Goal: Task Accomplishment & Management: Manage account settings

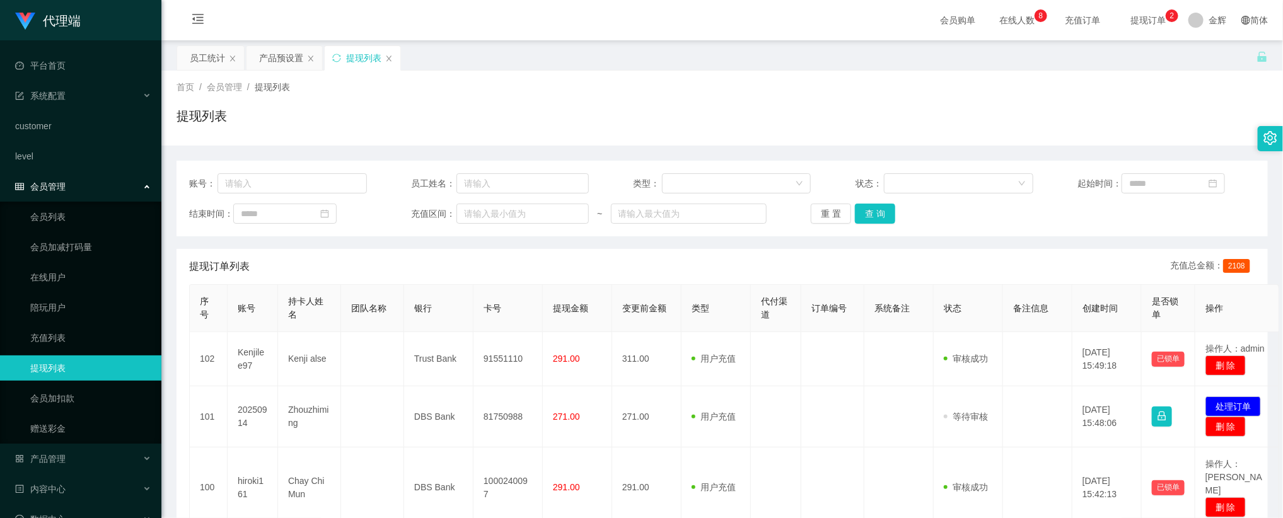
click at [738, 107] on div "提现列表" at bounding box center [722, 121] width 1091 height 29
click at [613, 129] on div "提现列表" at bounding box center [722, 121] width 1091 height 29
click at [891, 212] on button "查 询" at bounding box center [875, 214] width 40 height 20
click at [272, 175] on input "text" at bounding box center [292, 183] width 149 height 20
paste input "hiroki161"
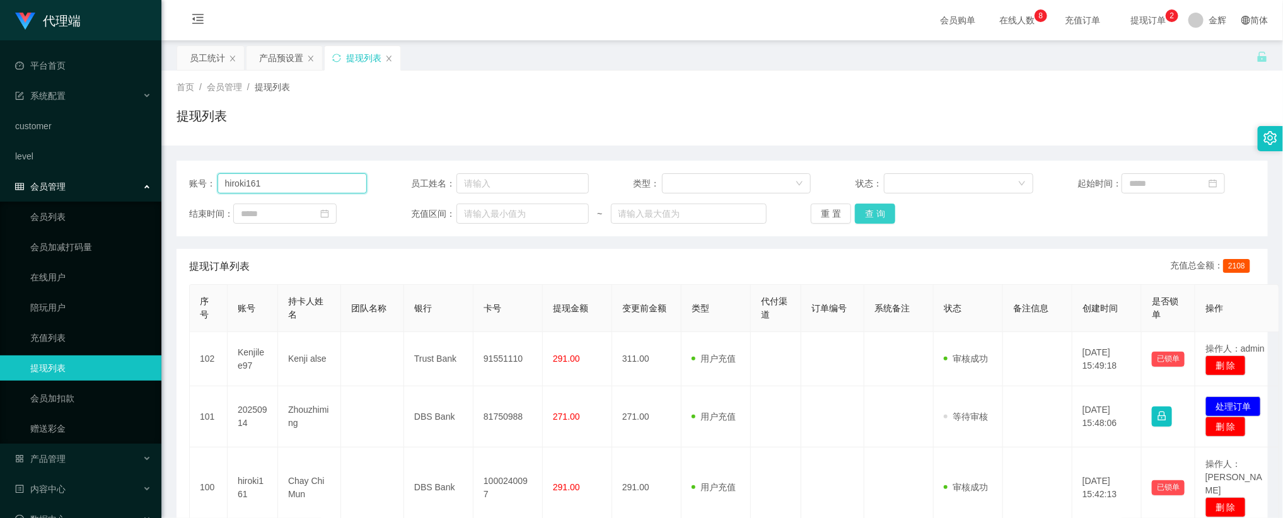
type input "hiroki161"
click at [875, 212] on button "查 询" at bounding box center [875, 214] width 40 height 20
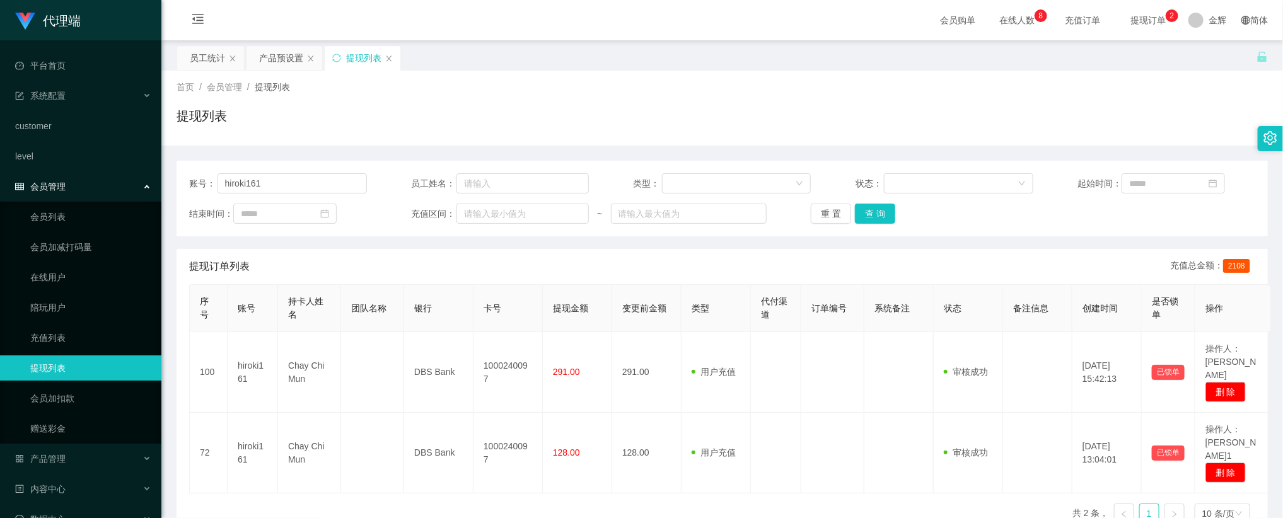
click at [1001, 103] on div "首页 / 会员管理 / 提现列表 / 提现列表" at bounding box center [722, 108] width 1091 height 55
click at [825, 212] on button "重 置" at bounding box center [831, 214] width 40 height 20
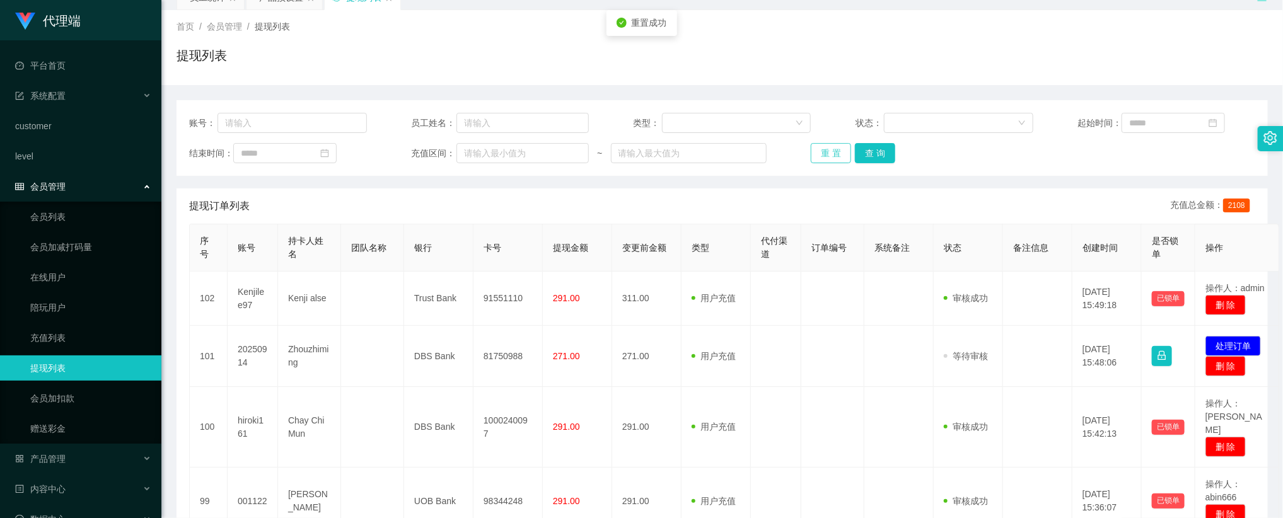
scroll to position [95, 0]
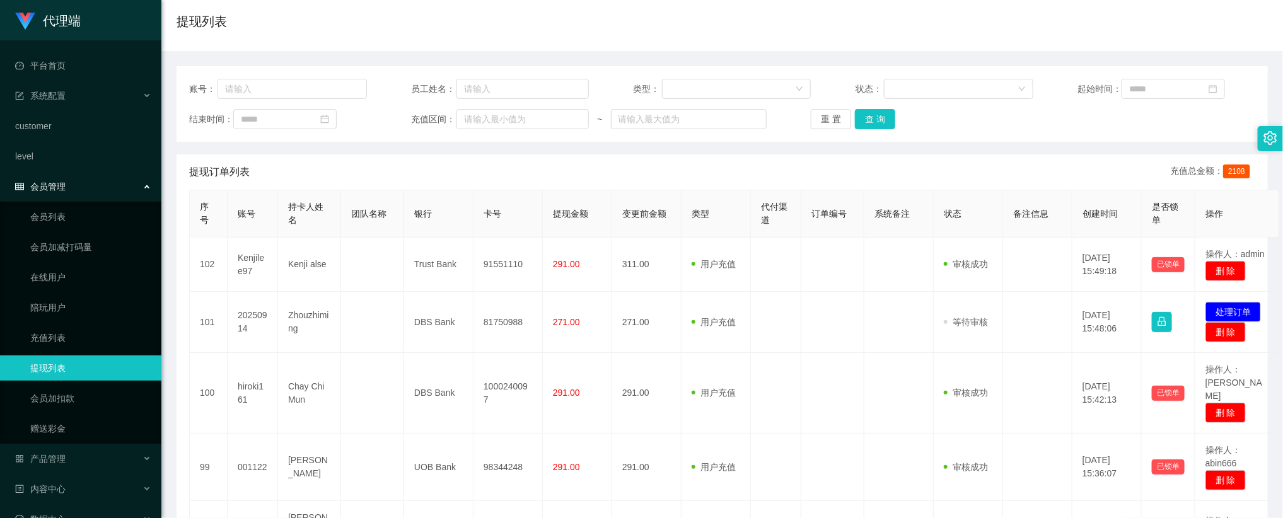
click at [779, 51] on div "账号： 员工姓名： 类型： 状态： 起始时间： 结束时间： 充值区间： ~ 重 置 查 询 提现订单列表 充值总金额： 2108 序号 账号 持卡人姓名 团队…" at bounding box center [722, 495] width 1091 height 888
click at [931, 30] on div "提现列表" at bounding box center [722, 26] width 1091 height 29
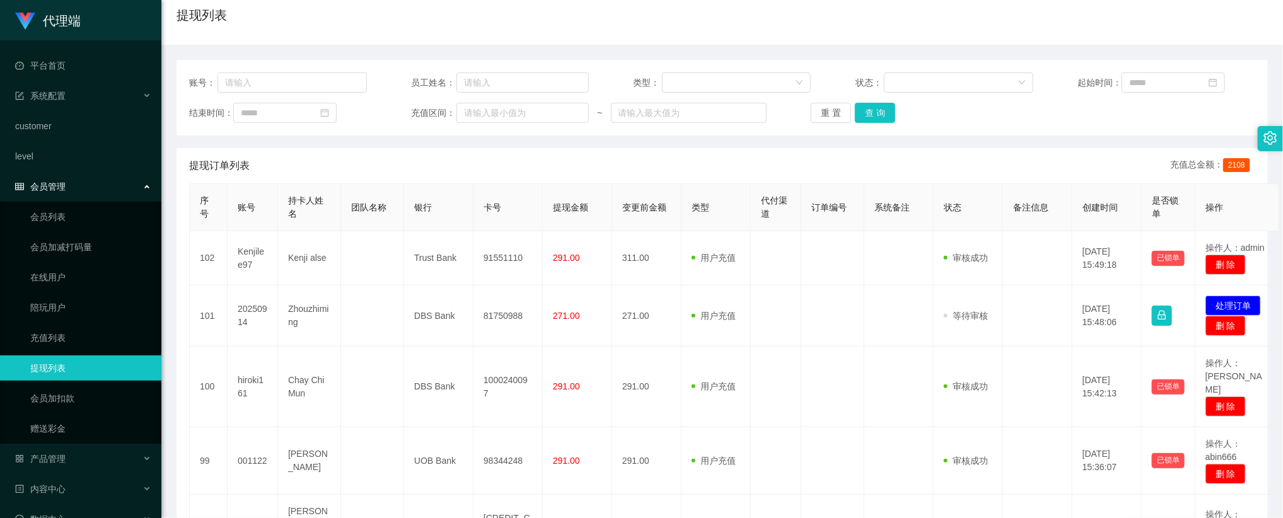
scroll to position [0, 0]
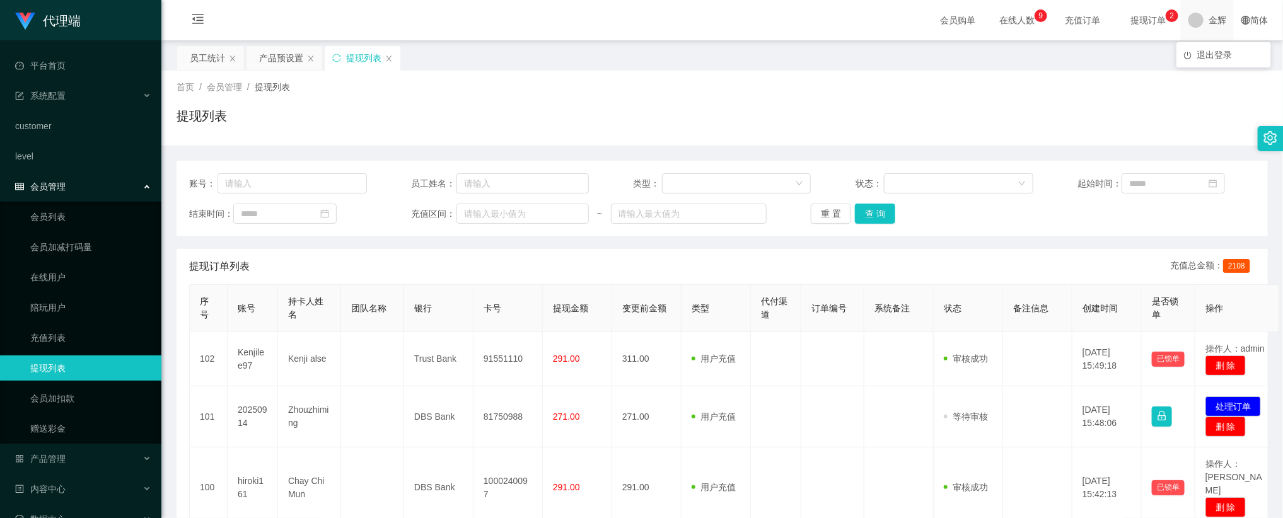
click at [1209, 18] on span "金辉" at bounding box center [1218, 20] width 18 height 40
click at [1205, 57] on span "退出登录" at bounding box center [1214, 55] width 35 height 10
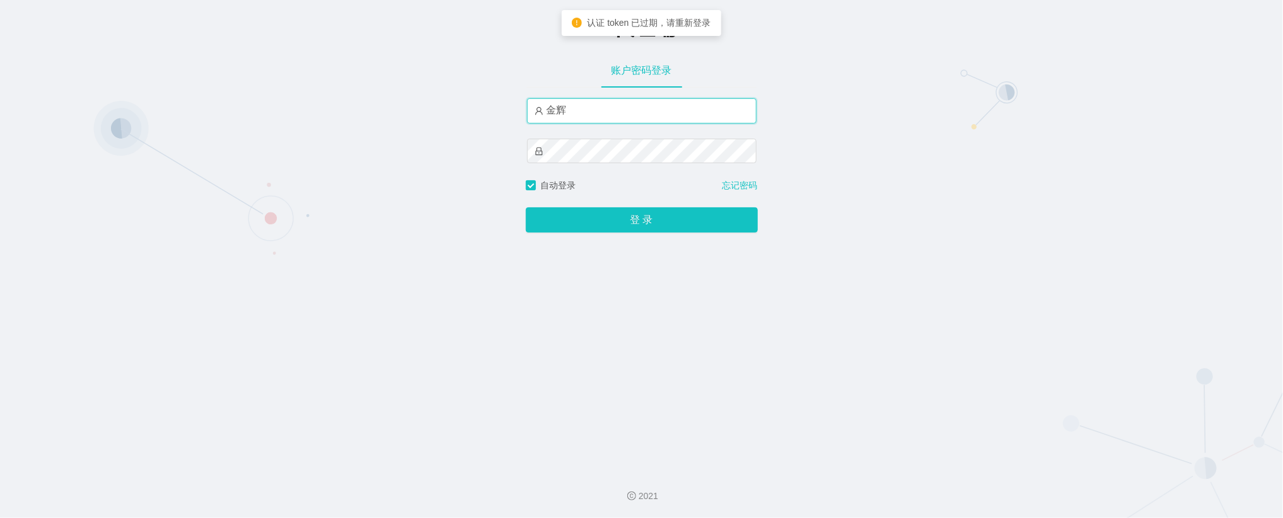
click at [613, 112] on input "金辉" at bounding box center [642, 110] width 230 height 25
type input "金辉1"
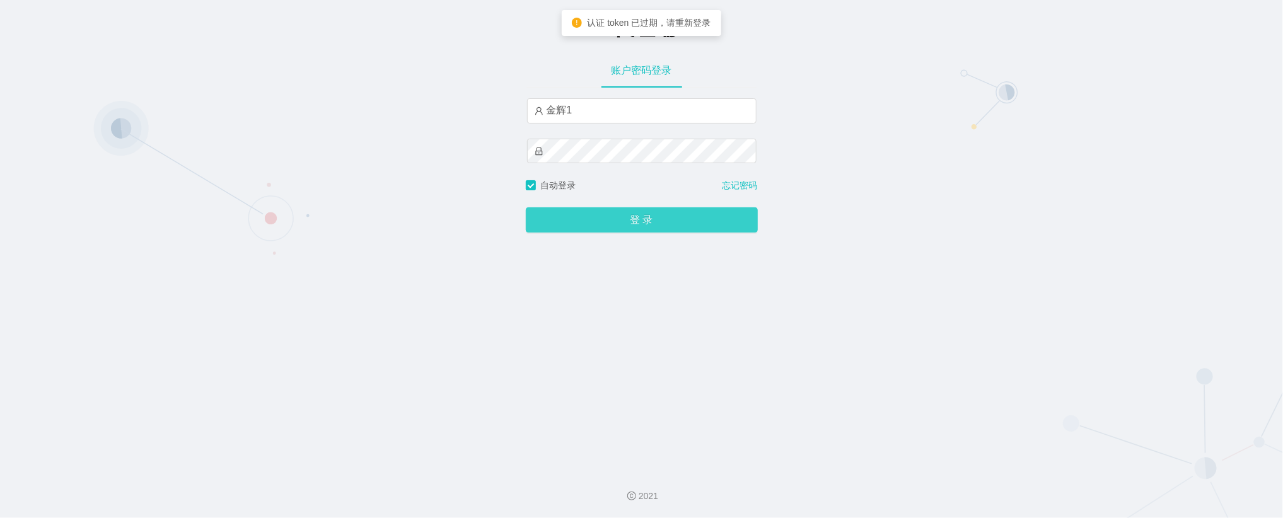
click at [617, 224] on button "登 录" at bounding box center [642, 219] width 232 height 25
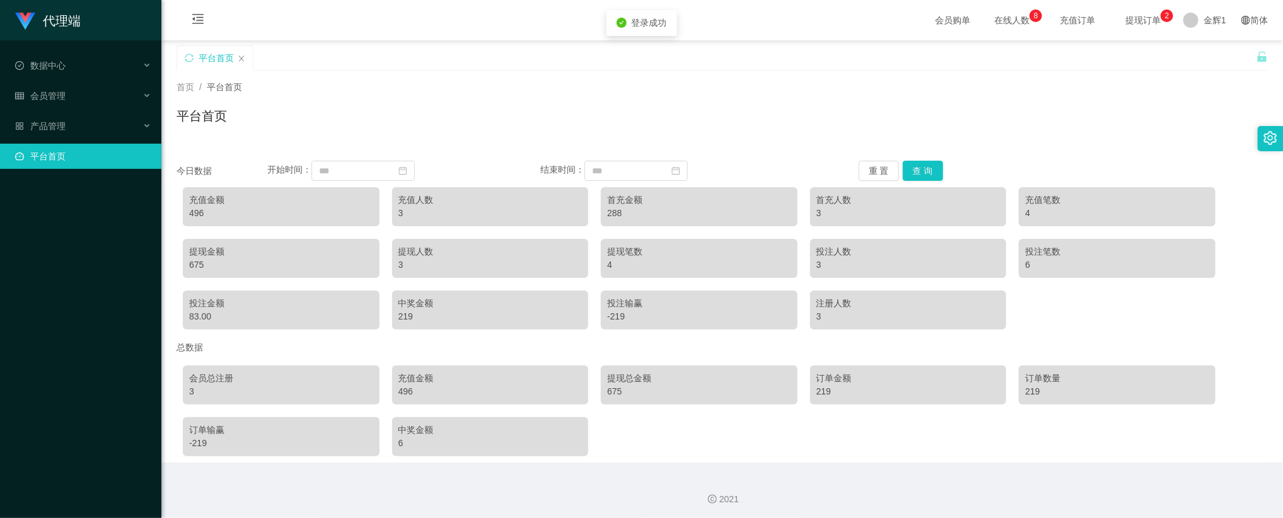
click at [1129, 16] on span "提现订单 0 1 2 3 4 5 6 7 8 9 0 1 2 3 4 5 6 7 8 9 0 1 2 3 4 5 6 7 8 9" at bounding box center [1143, 20] width 48 height 9
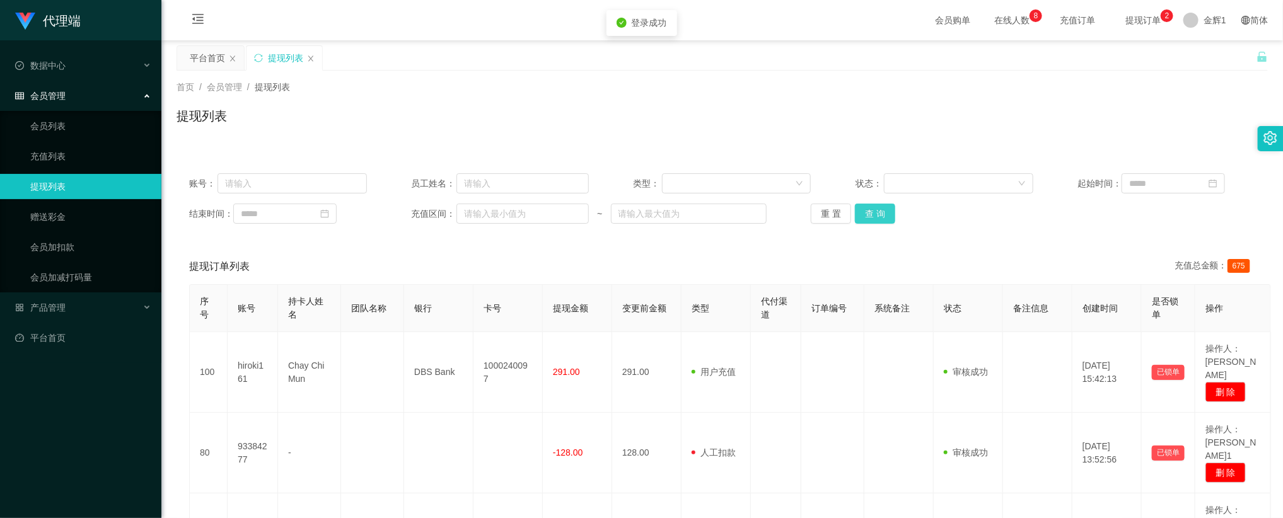
click at [872, 214] on button "查 询" at bounding box center [875, 214] width 40 height 20
click at [873, 214] on div "重 置 查 询" at bounding box center [900, 214] width 178 height 20
click at [927, 59] on div "平台首页 提现列表" at bounding box center [717, 67] width 1080 height 44
click at [825, 97] on div "首页 / 会员管理 / 提现列表 / 提现列表" at bounding box center [722, 108] width 1091 height 55
click at [914, 140] on div "首页 / 会员管理 / 提现列表 / 提现列表" at bounding box center [722, 108] width 1122 height 75
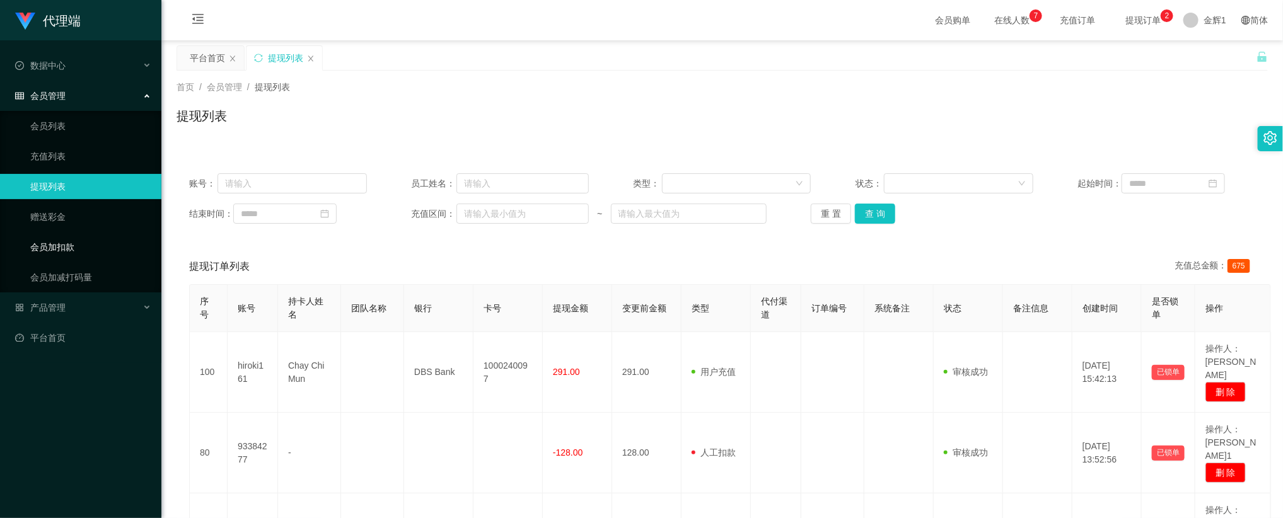
click at [78, 238] on link "会员加扣款" at bounding box center [90, 247] width 121 height 25
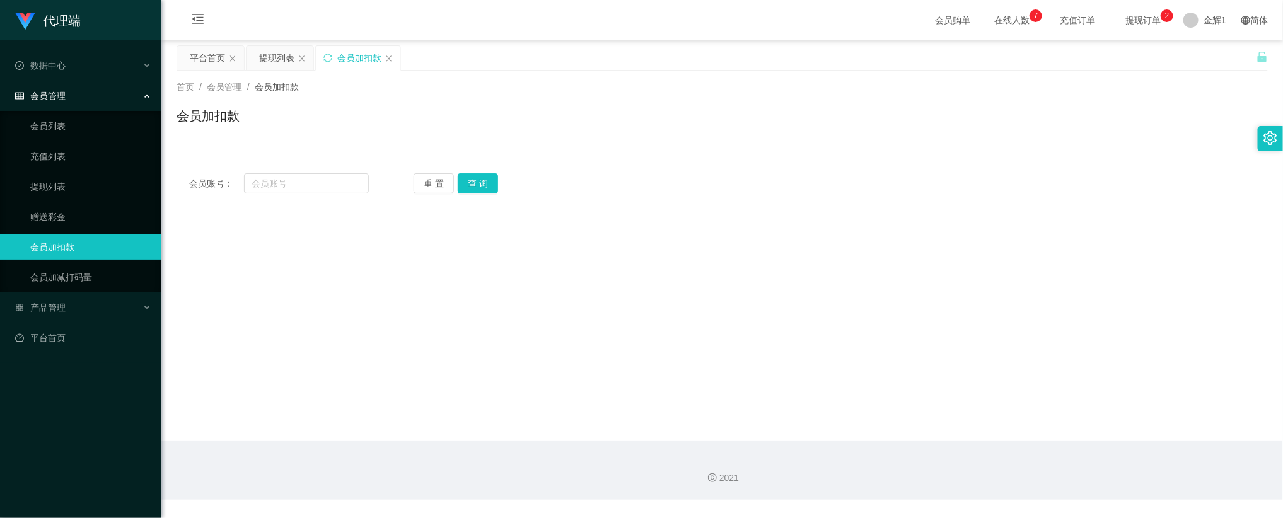
drag, startPoint x: 384, startPoint y: 140, endPoint x: 429, endPoint y: 131, distance: 46.2
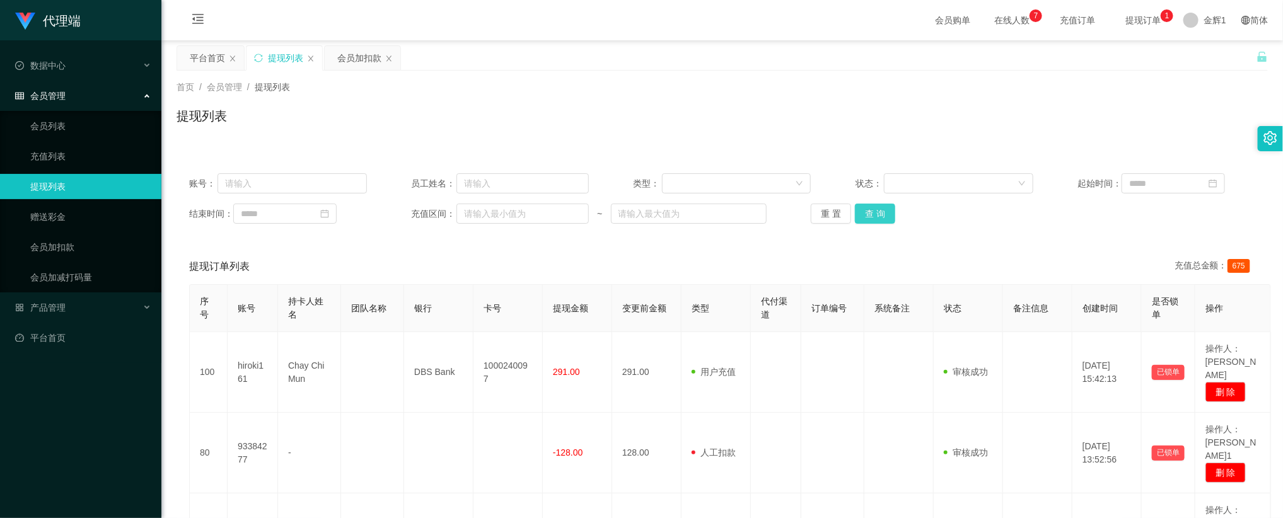
click at [889, 208] on button "查 询" at bounding box center [875, 214] width 40 height 20
